Goal: Check status: Check status

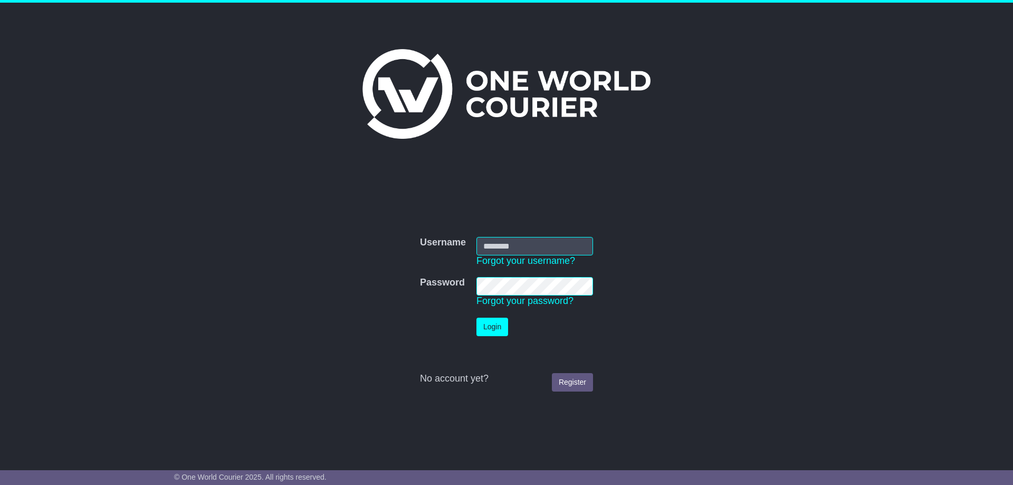
type input "**********"
click at [483, 326] on button "Login" at bounding box center [493, 327] width 32 height 18
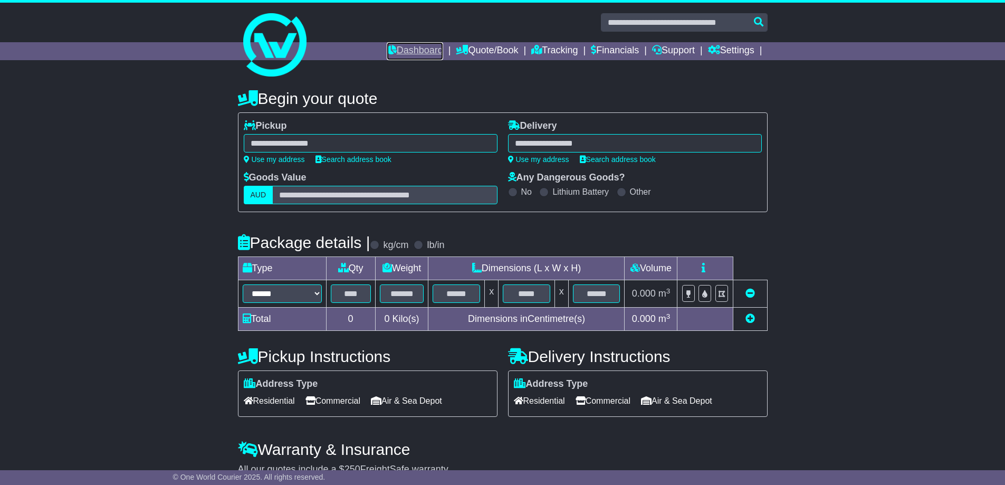
click at [420, 53] on link "Dashboard" at bounding box center [415, 51] width 56 height 18
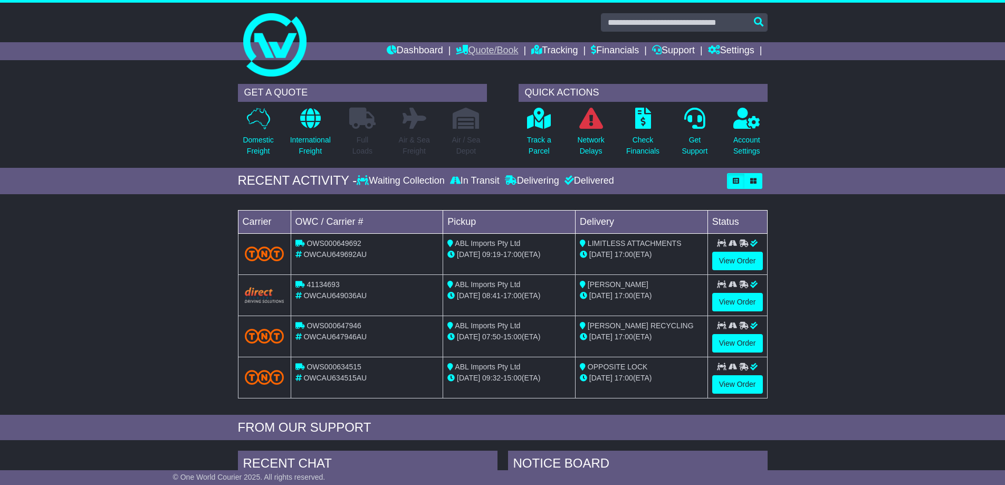
click at [491, 47] on link "Quote/Book" at bounding box center [487, 51] width 62 height 18
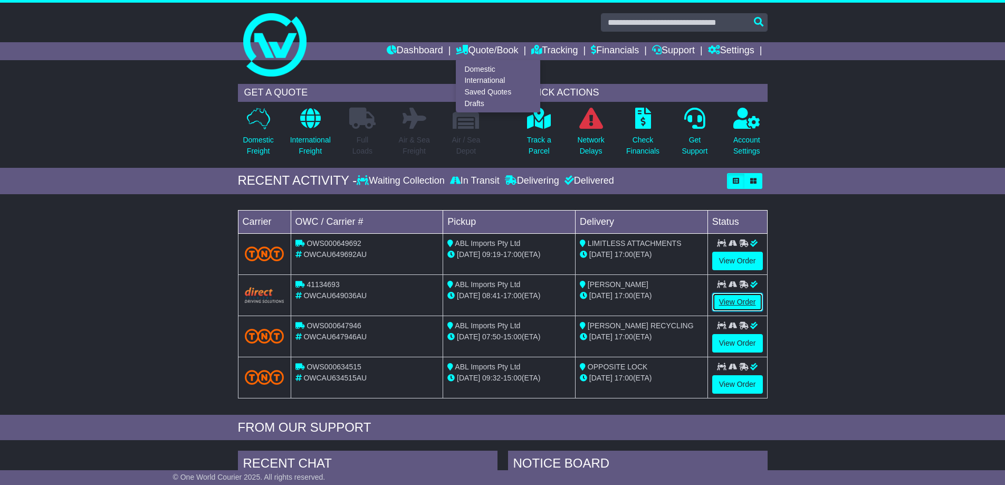
click at [726, 297] on link "View Order" at bounding box center [737, 302] width 51 height 18
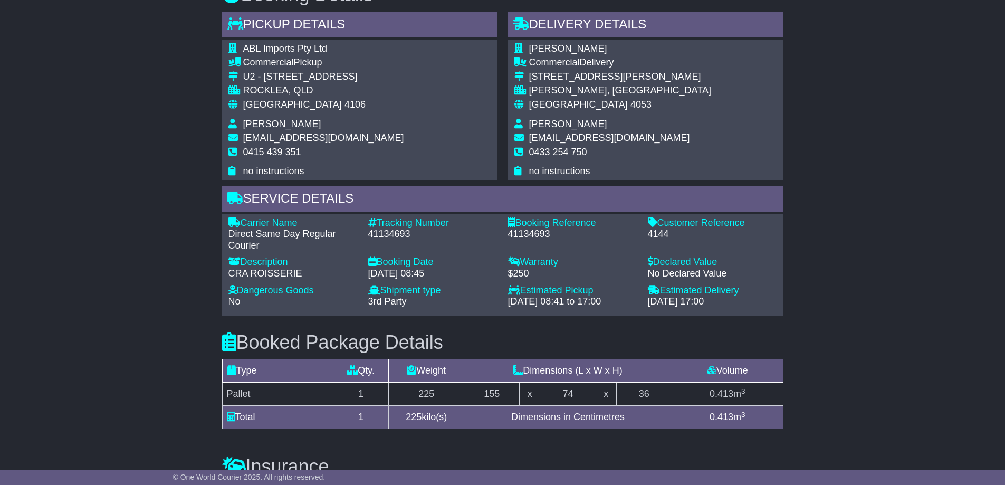
scroll to position [581, 0]
